Goal: Share content

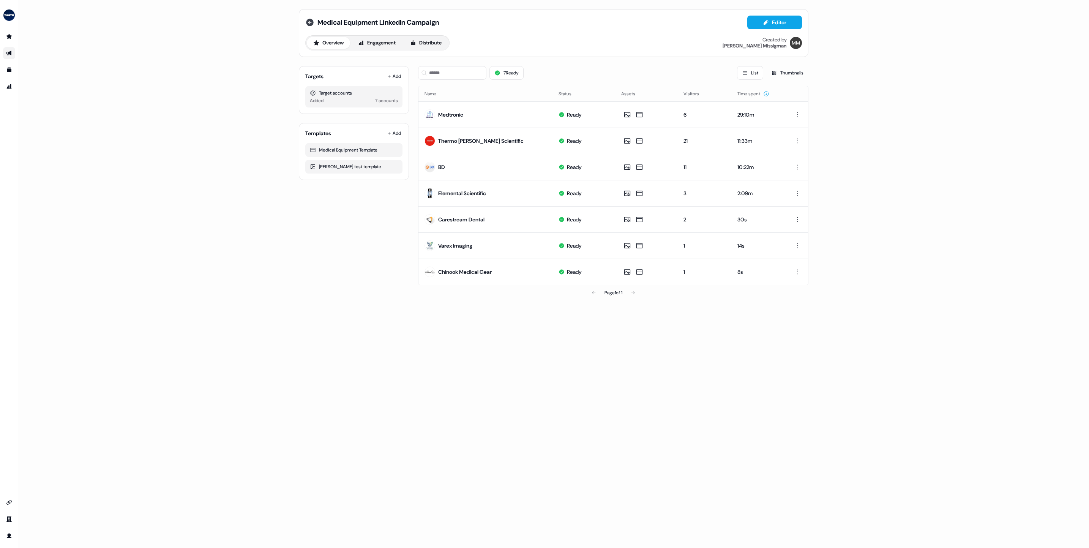
click at [306, 23] on icon at bounding box center [310, 23] width 8 height 8
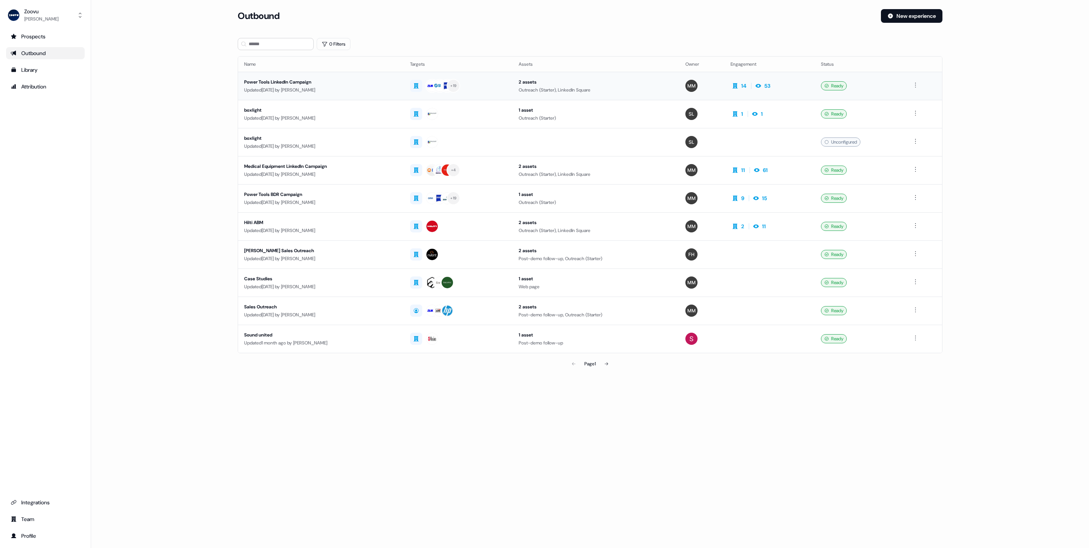
click at [258, 91] on div "Updated [DATE] by [PERSON_NAME]" at bounding box center [321, 90] width 154 height 8
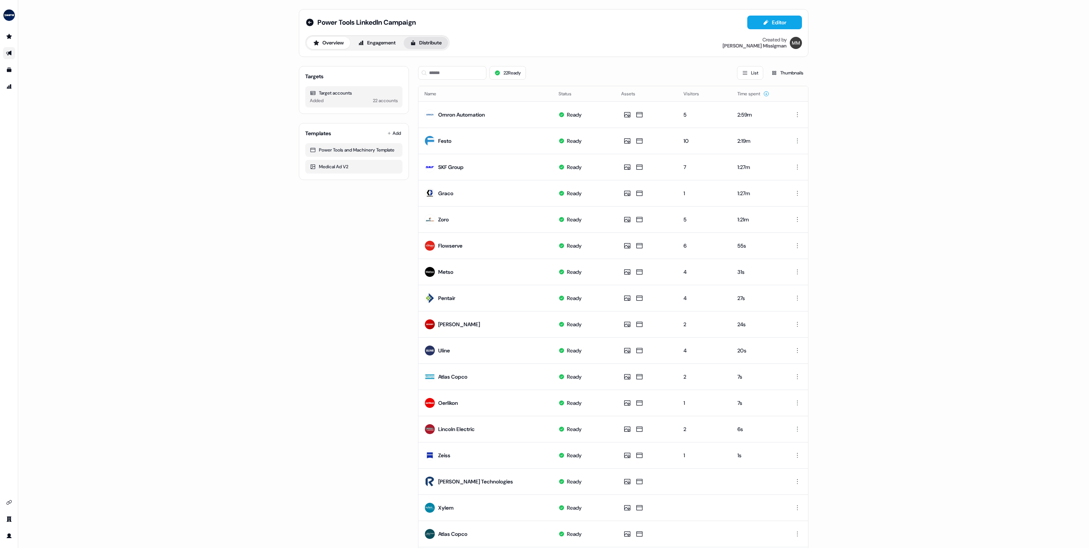
click at [434, 46] on button "Distribute" at bounding box center [426, 43] width 44 height 12
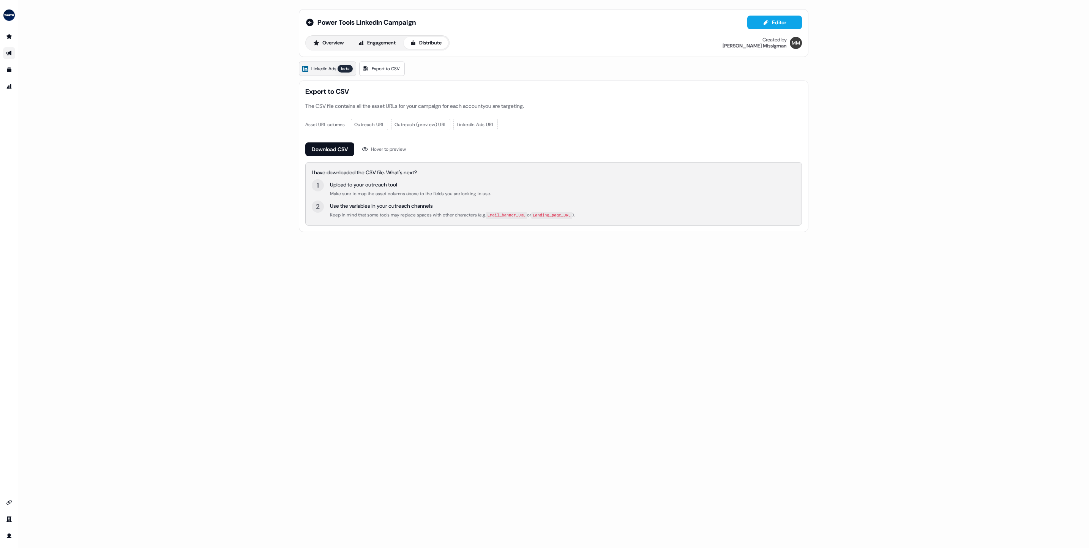
click at [318, 71] on span "LinkedIn Ads" at bounding box center [323, 69] width 25 height 8
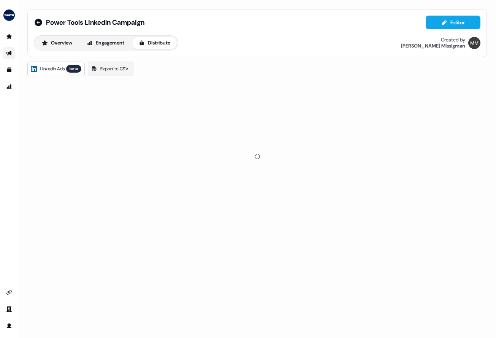
click at [5, 171] on div "side nav menu" at bounding box center [9, 180] width 18 height 301
click at [38, 19] on icon at bounding box center [39, 23] width 8 height 8
